Goal: Obtain resource: Download file/media

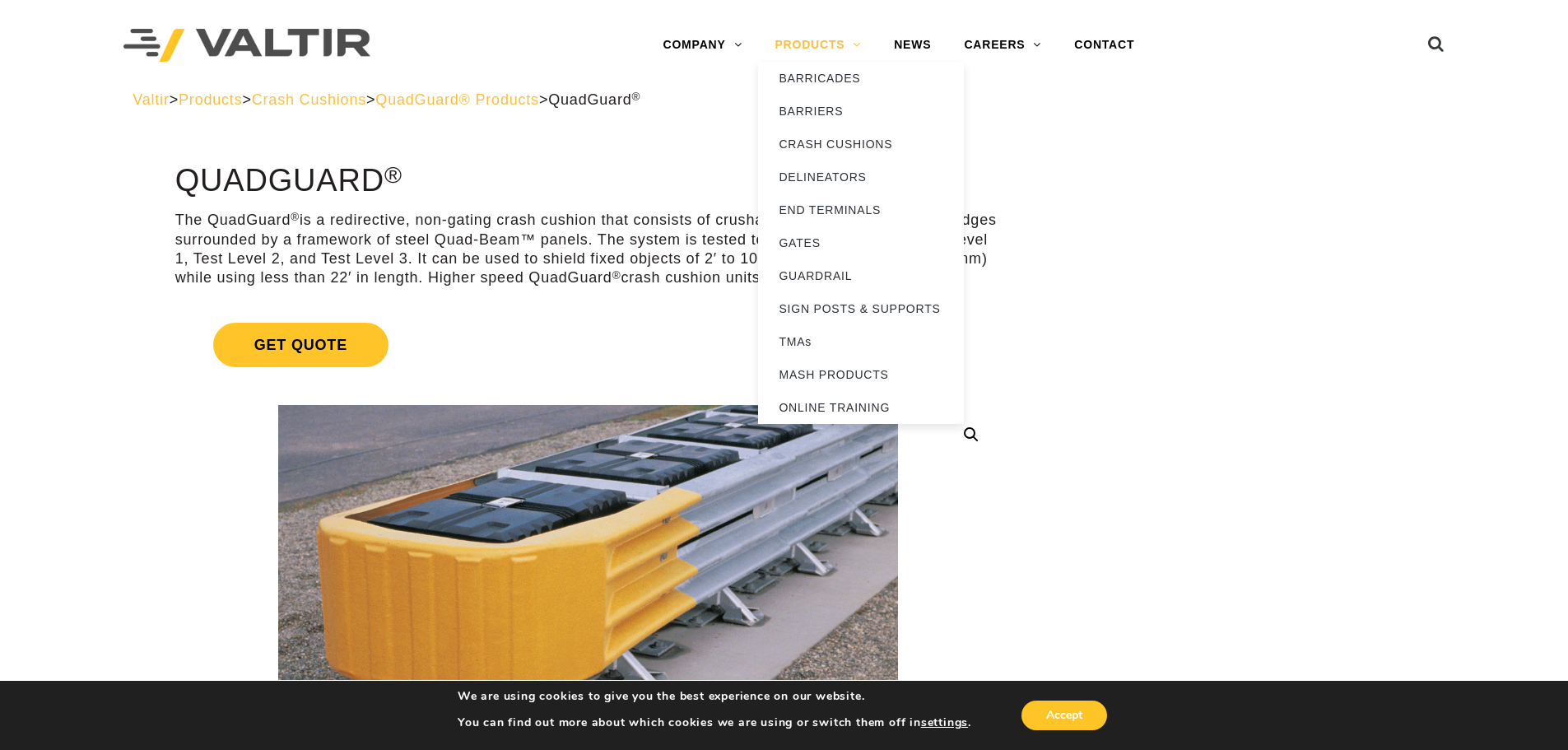
click at [859, 46] on link "PRODUCTS" at bounding box center [818, 46] width 119 height 33
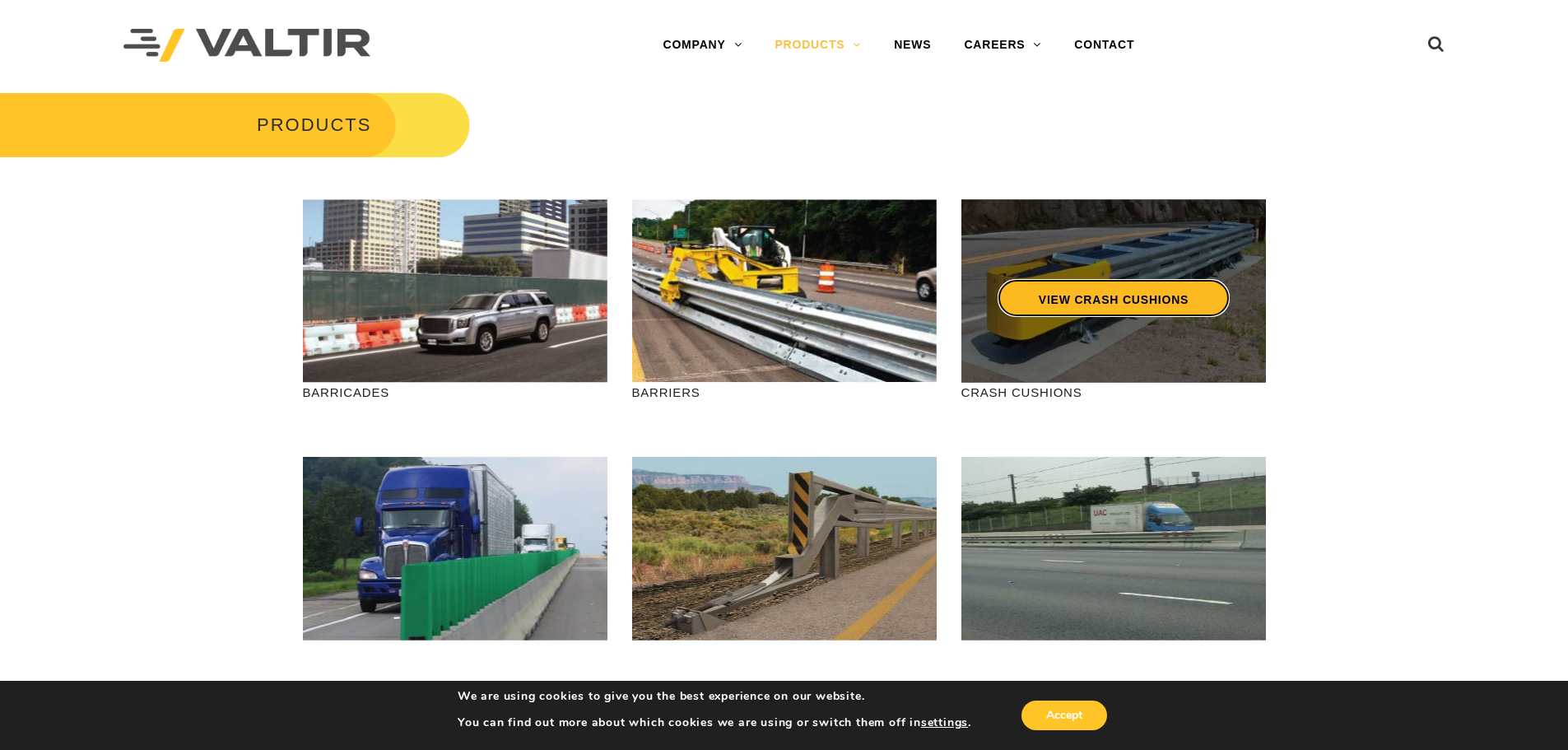
click at [1112, 300] on link "VIEW CRASH CUSHIONS" at bounding box center [1113, 298] width 232 height 38
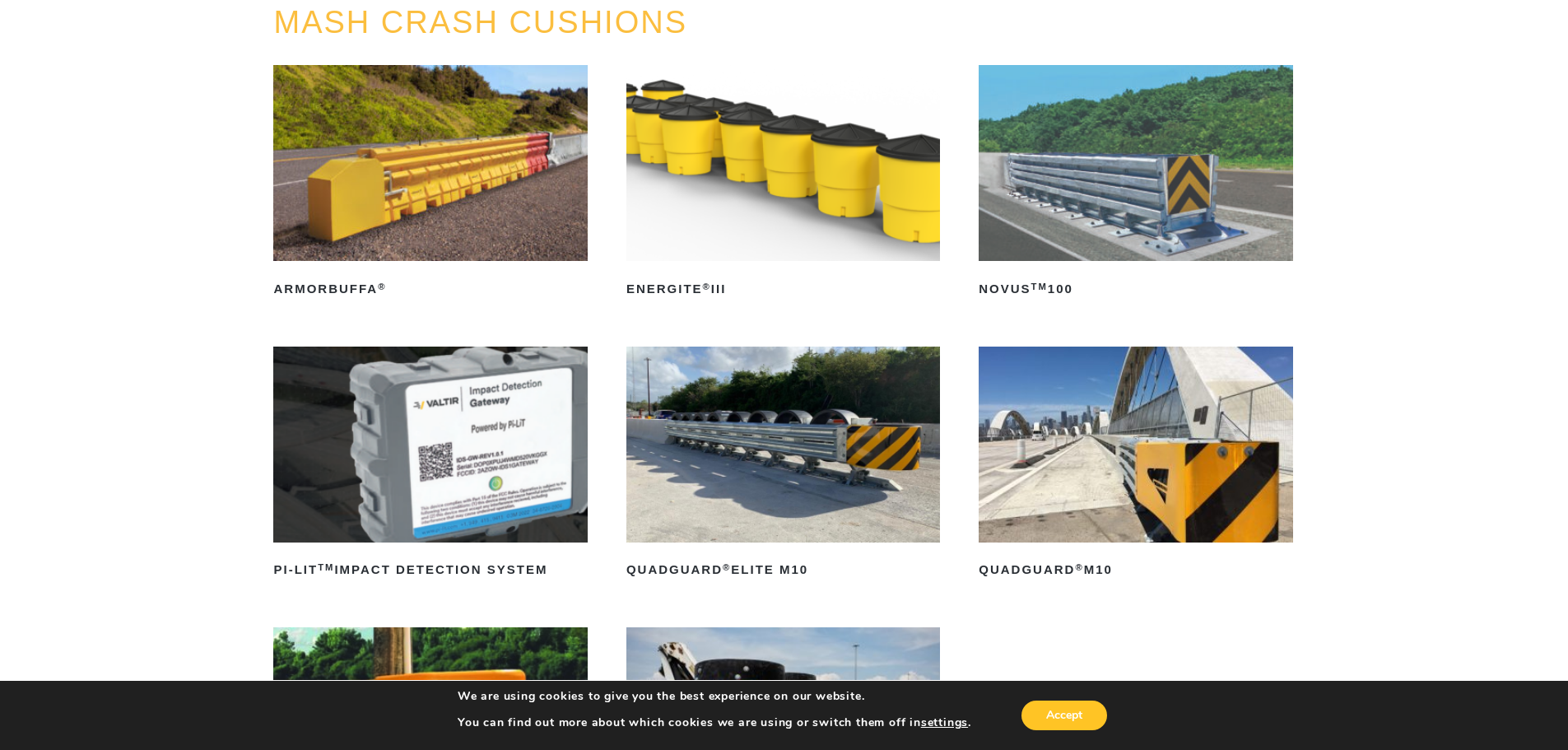
scroll to position [165, 0]
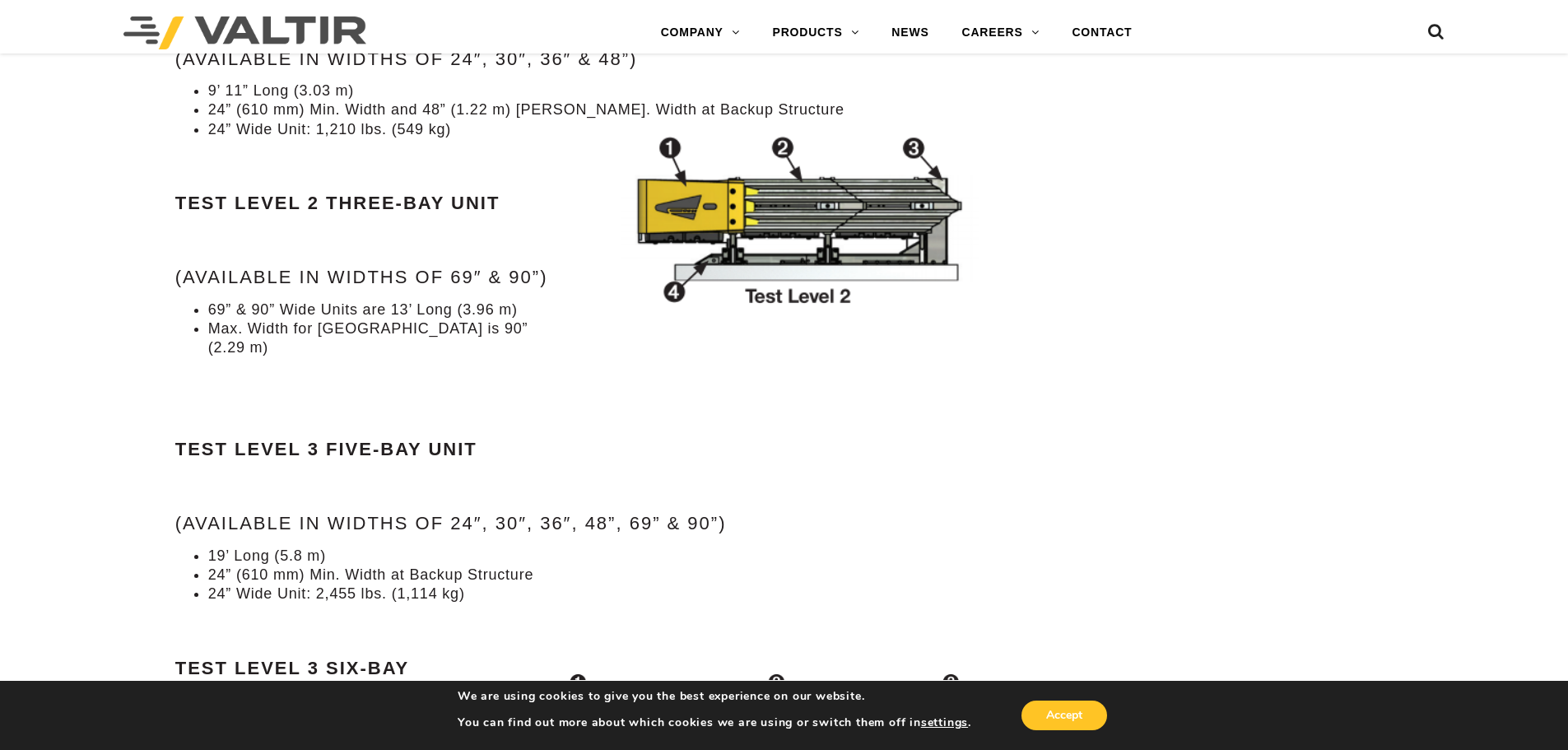
scroll to position [1811, 0]
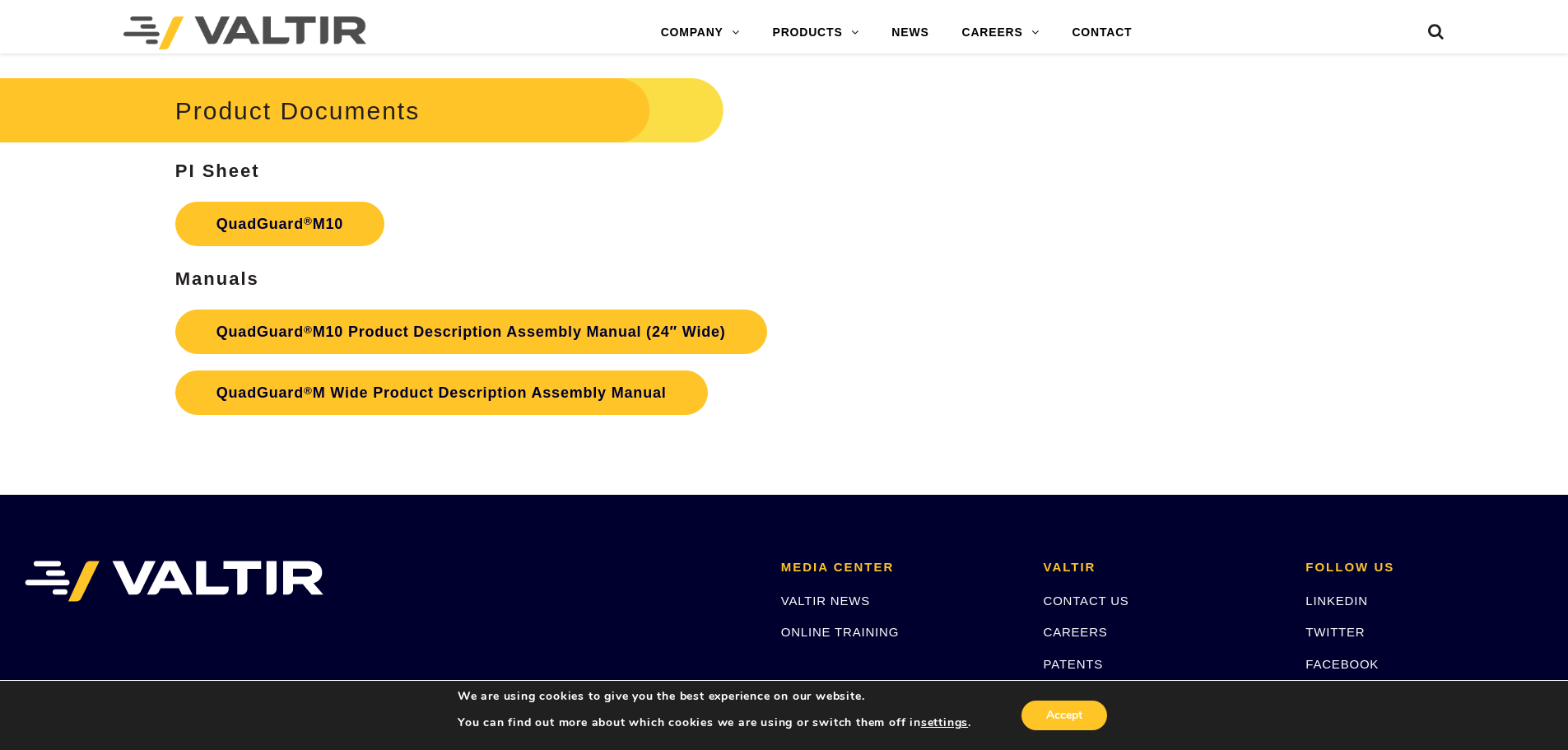
scroll to position [6091, 0]
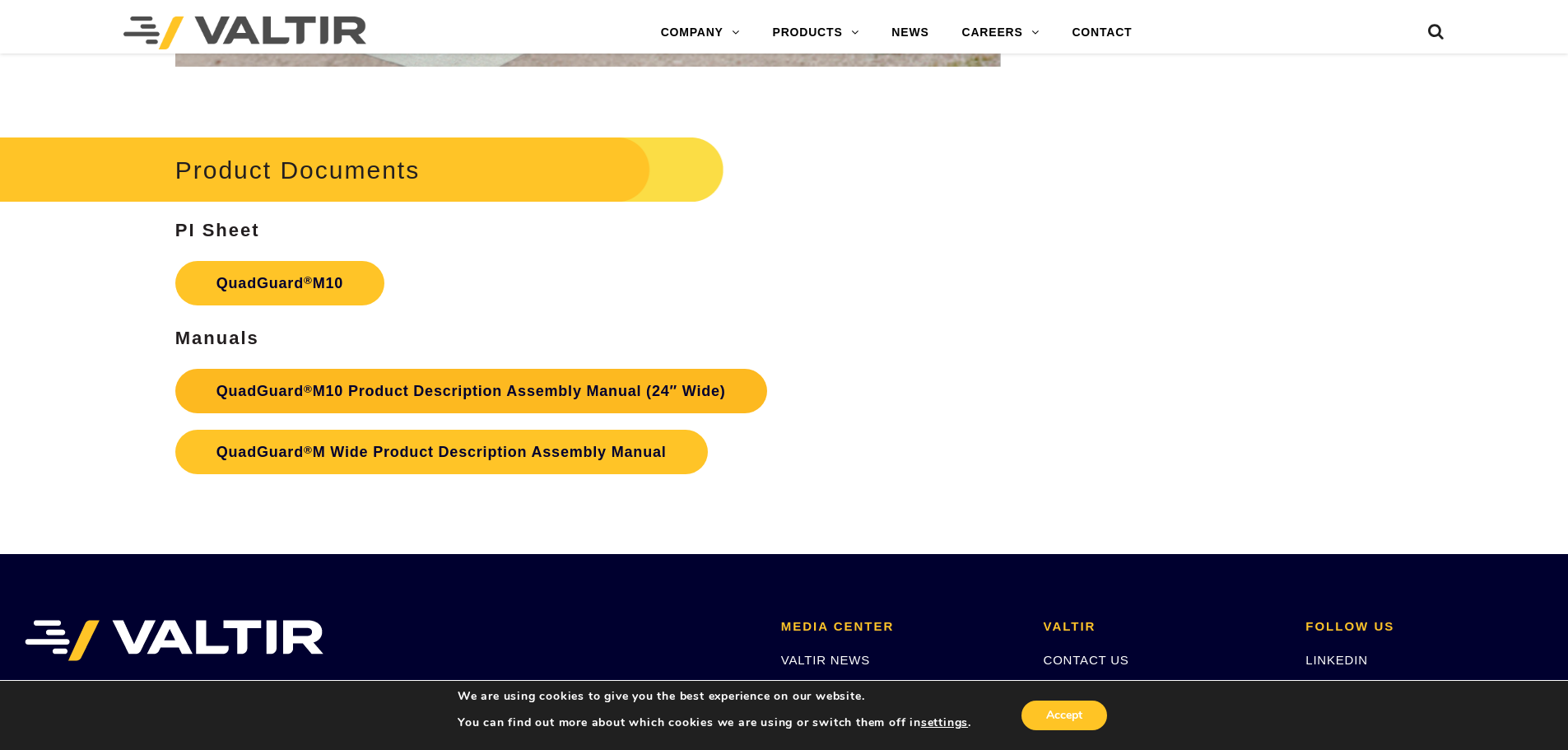
click at [534, 387] on link "QuadGuard ® M10 Product Description Assembly Manual (24″ Wide)" at bounding box center [471, 391] width 592 height 45
